Goal: Check status: Check status

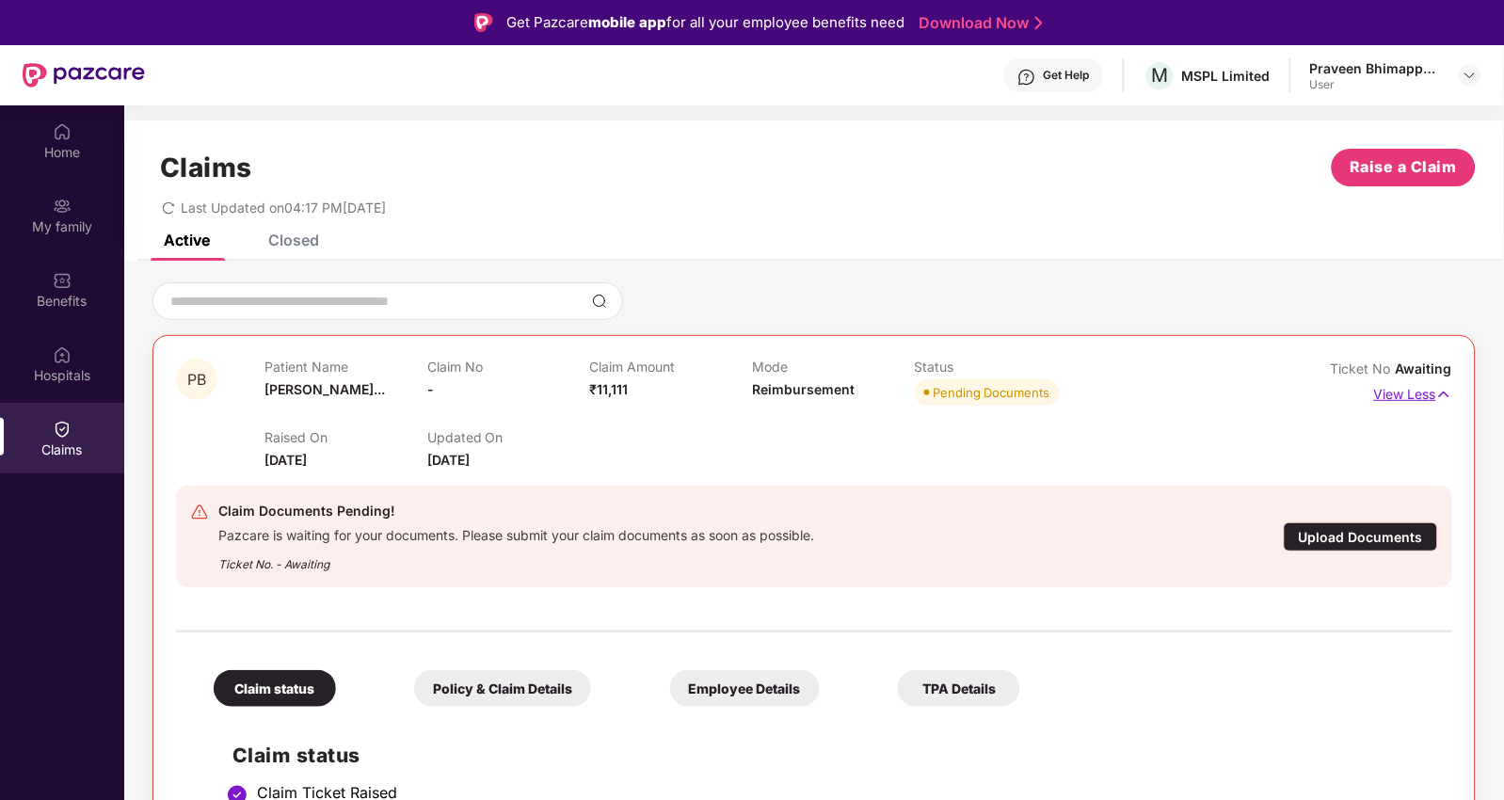
click at [1423, 392] on p "View Less" at bounding box center [1413, 391] width 78 height 25
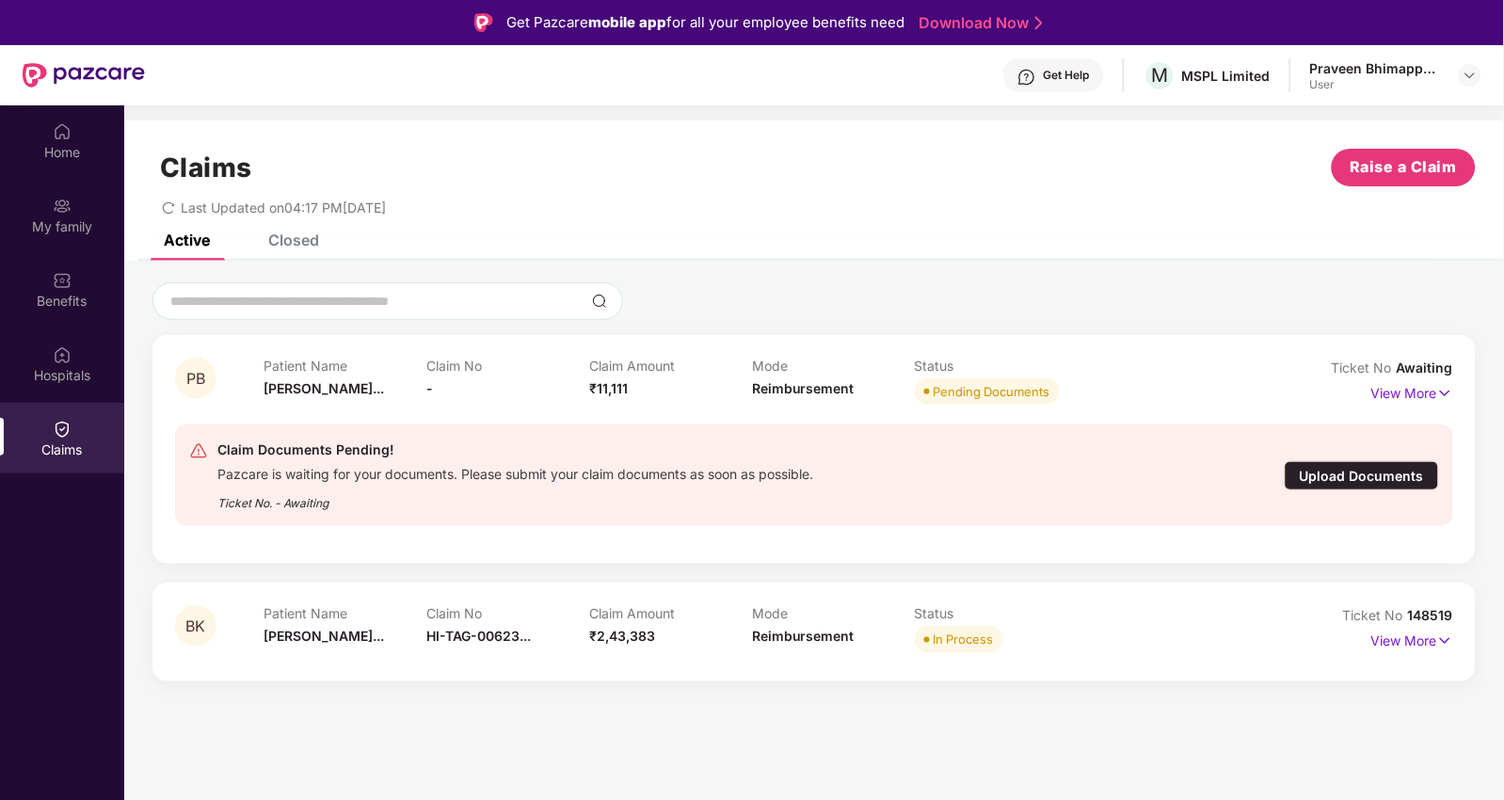
click at [320, 396] on div "Patient Name [PERSON_NAME]..." at bounding box center [345, 384] width 163 height 52
drag, startPoint x: 604, startPoint y: 456, endPoint x: 434, endPoint y: 465, distance: 170.6
click at [434, 465] on div "Pazcare is waiting for your documents. Please submit your claim documents as so…" at bounding box center [515, 472] width 596 height 22
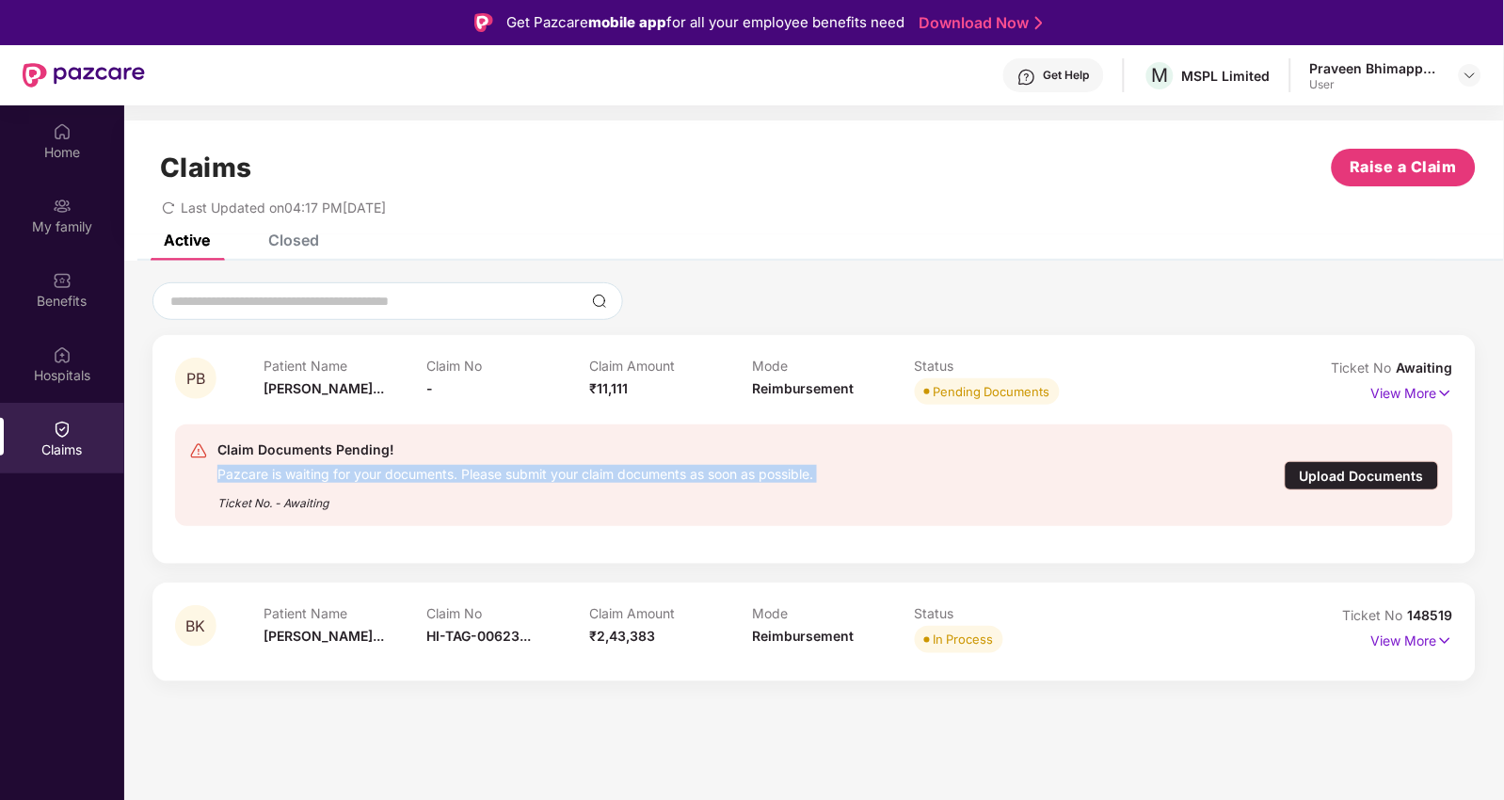
click at [434, 465] on div "Pazcare is waiting for your documents. Please submit your claim documents as so…" at bounding box center [515, 472] width 596 height 22
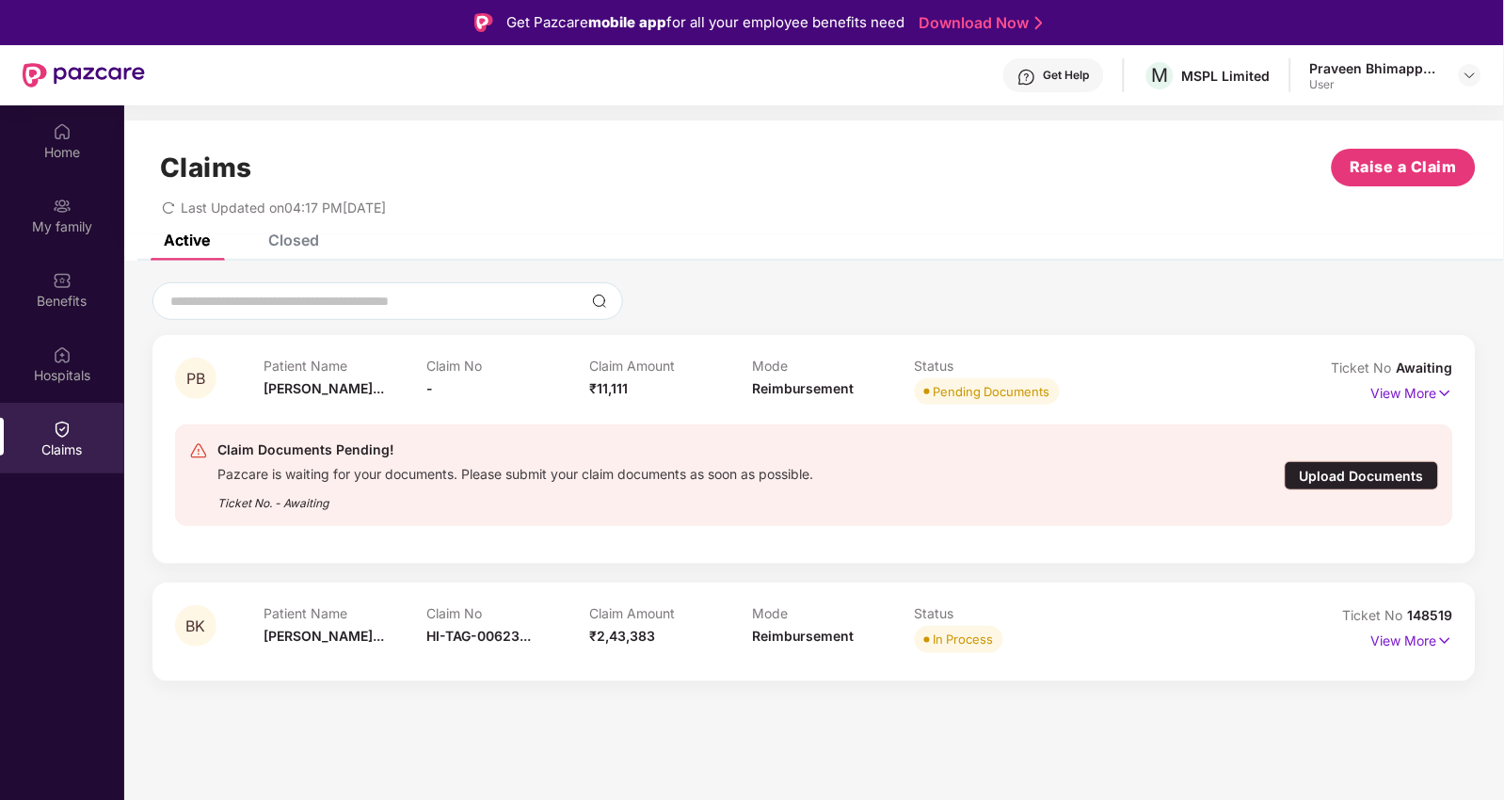
click at [862, 549] on div "PB Patient Name [PERSON_NAME]... Claim No - Claim Amount ₹11,111 Mode Reimburse…" at bounding box center [813, 449] width 1323 height 229
click at [862, 529] on div "Claim Documents Pending! Pazcare is waiting for your documents. Please submit y…" at bounding box center [814, 475] width 1278 height 132
click at [1445, 391] on img at bounding box center [1445, 393] width 16 height 21
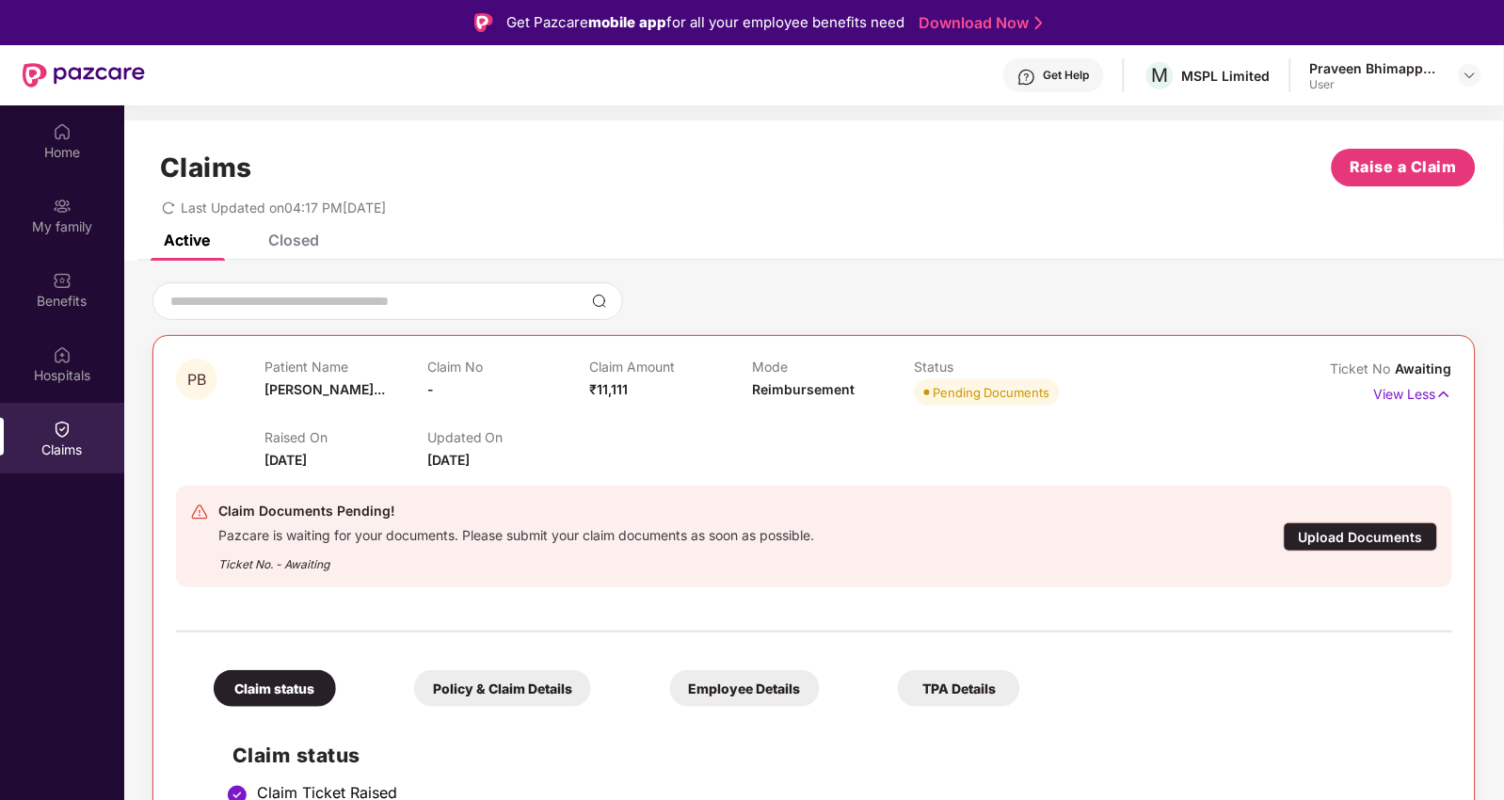
click at [610, 567] on div "Ticket No. - Awaiting" at bounding box center [516, 558] width 596 height 29
click at [1474, 72] on img at bounding box center [1470, 75] width 15 height 15
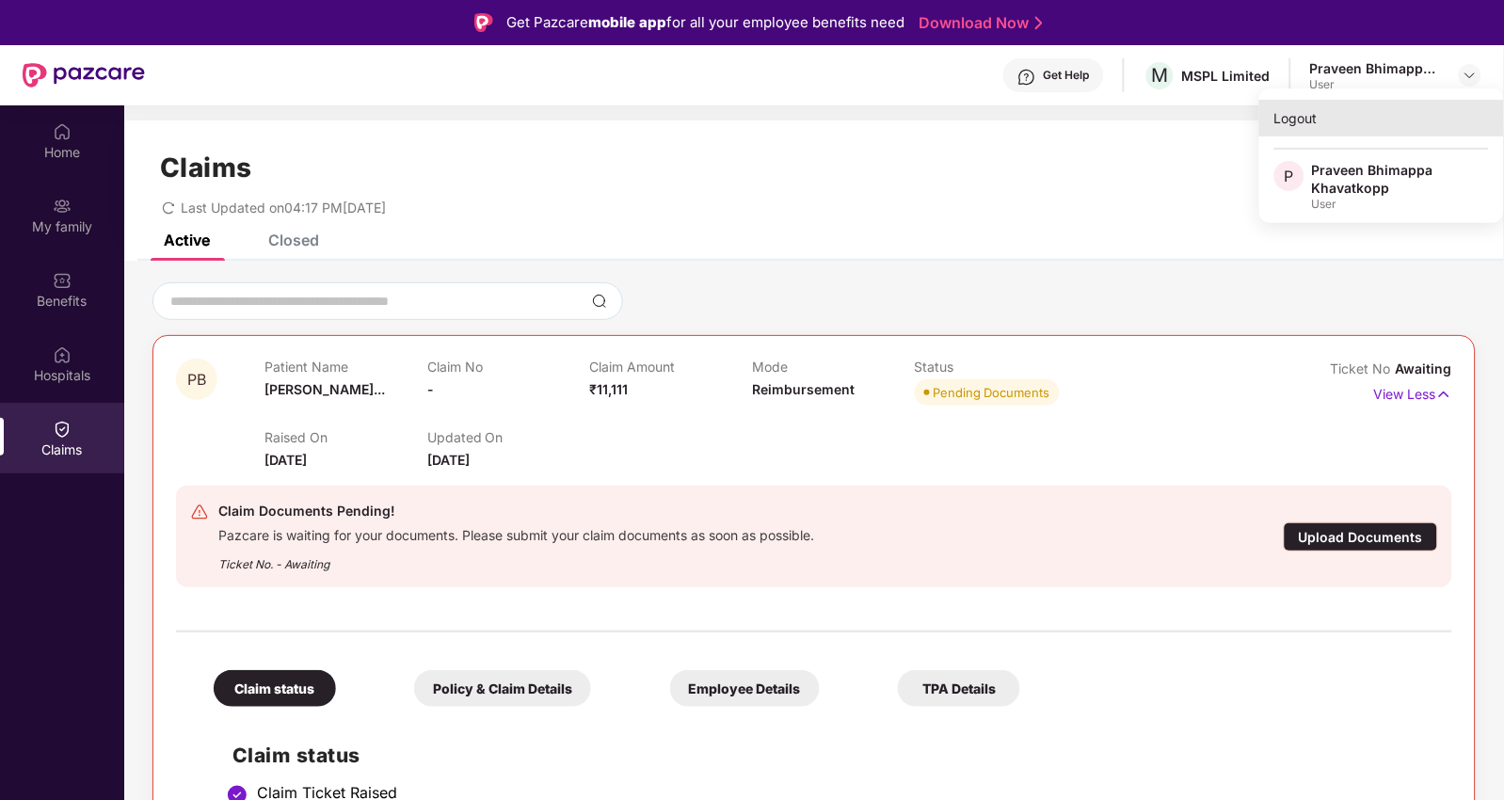
click at [1300, 120] on div "Logout" at bounding box center [1381, 118] width 245 height 37
